Goal: Task Accomplishment & Management: Manage account settings

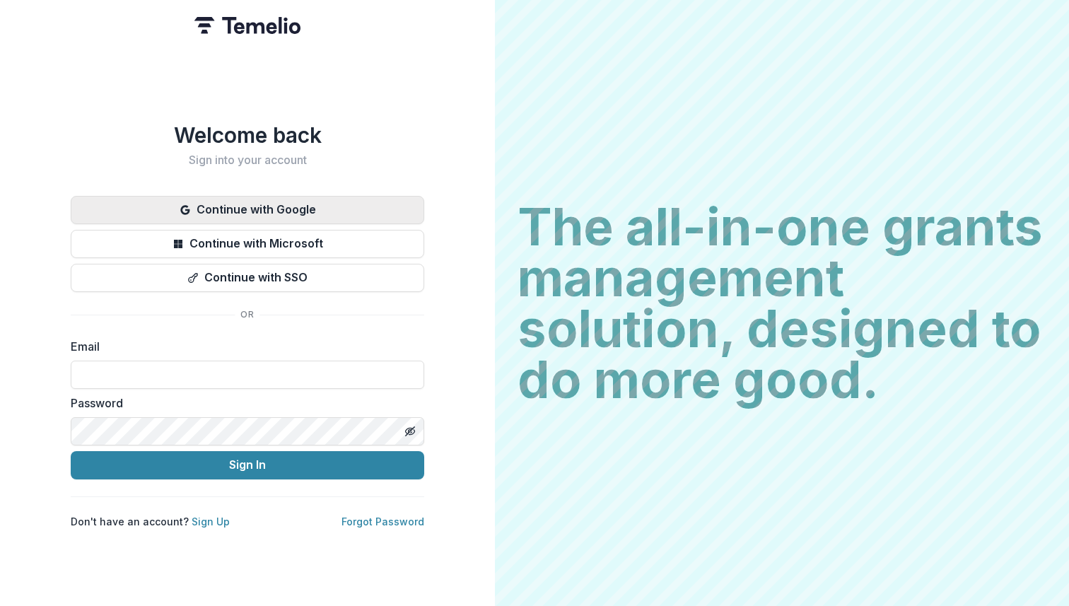
click at [207, 211] on button "Continue with Google" at bounding box center [247, 210] width 353 height 28
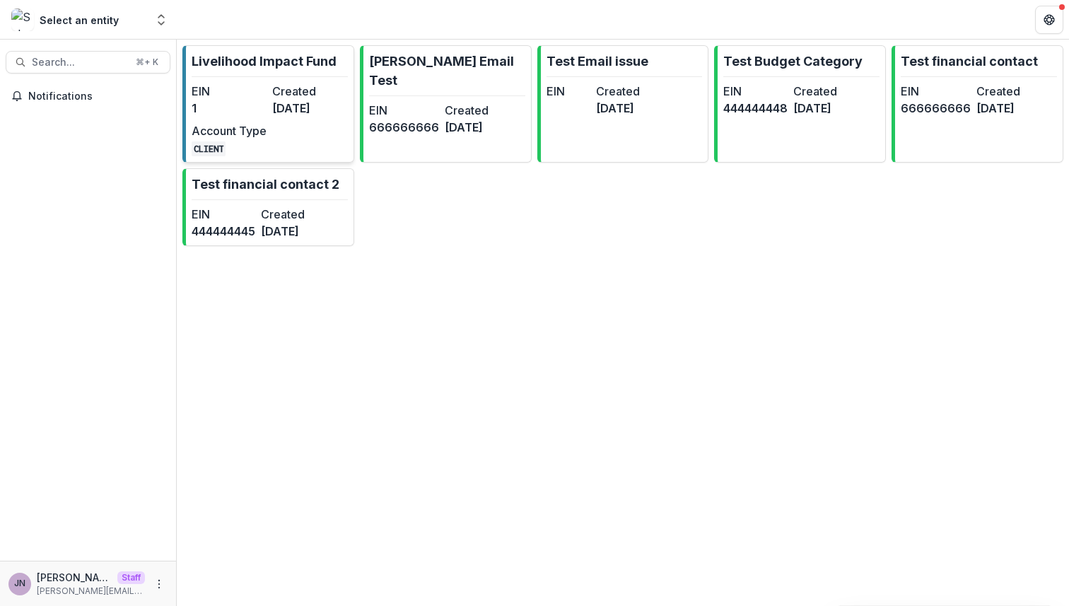
click at [283, 98] on dt "Created" at bounding box center [309, 91] width 75 height 17
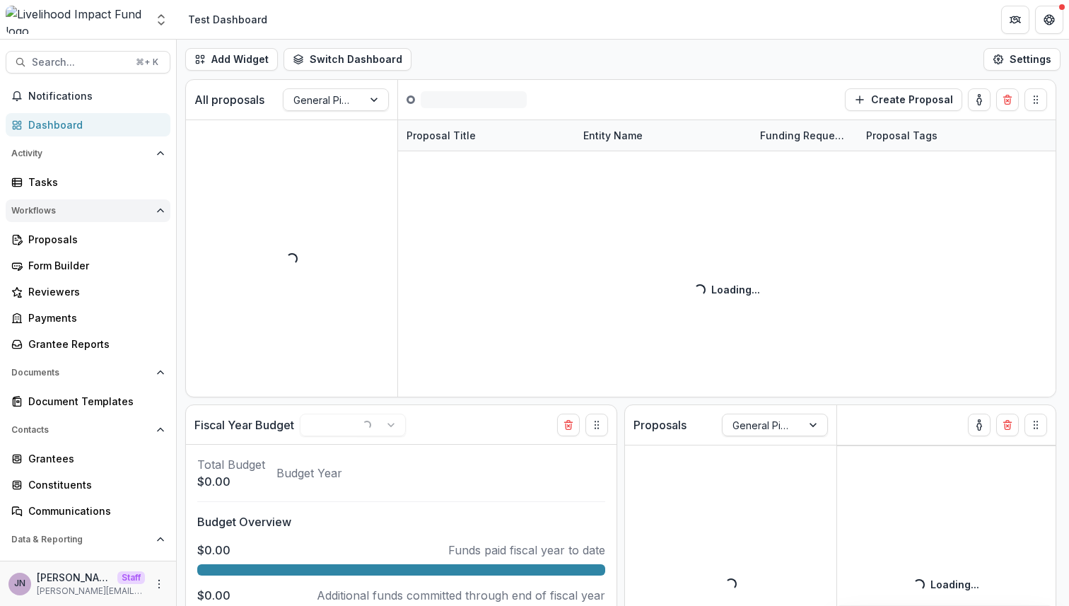
scroll to position [71, 0]
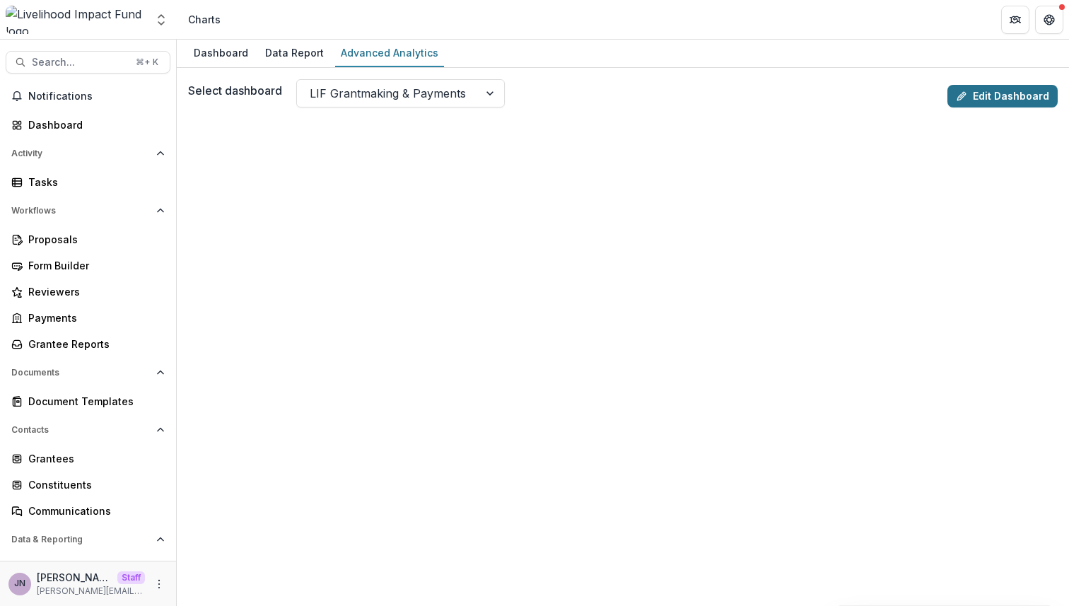
click at [994, 95] on link "Edit Dashboard" at bounding box center [1002, 96] width 110 height 23
